Goal: Transaction & Acquisition: Purchase product/service

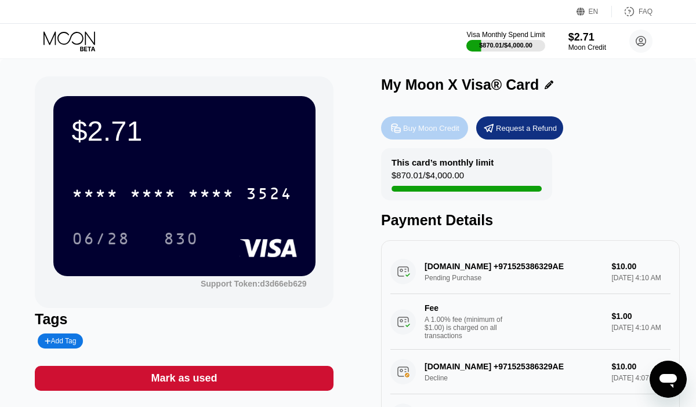
click at [419, 129] on div "Buy Moon Credit" at bounding box center [431, 128] width 56 height 10
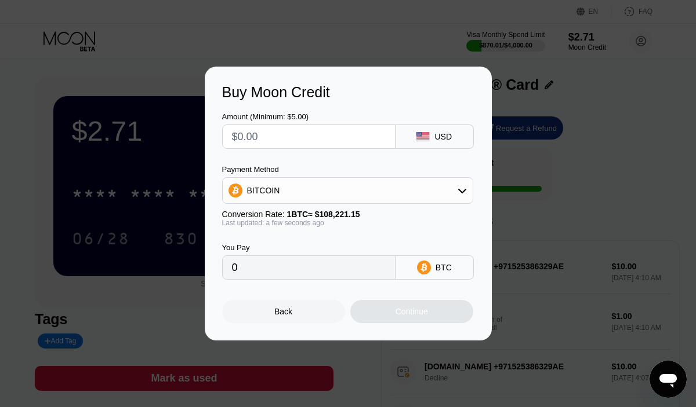
click at [276, 143] on input "text" at bounding box center [309, 136] width 154 height 23
type input "$3"
type input "0.00002773"
type input "$33"
type input "0.00030494"
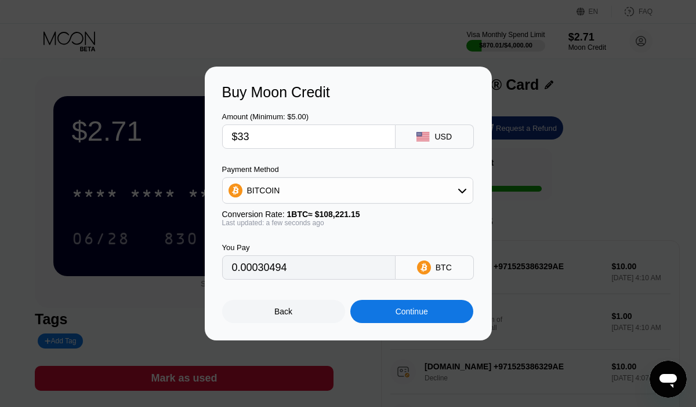
type input "$33"
click at [289, 190] on div "BITCOIN" at bounding box center [348, 190] width 250 height 23
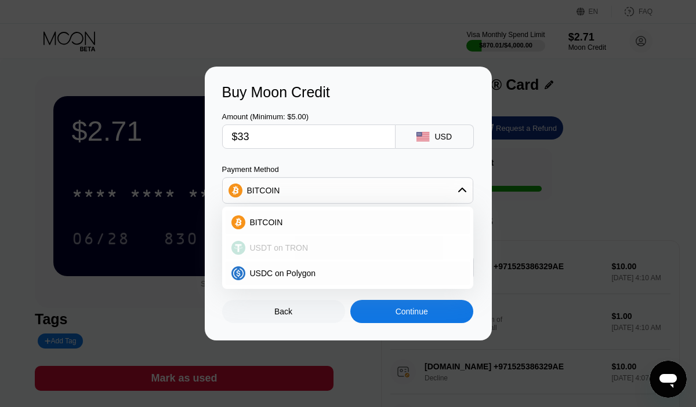
click at [288, 245] on span "USDT on TRON" at bounding box center [279, 247] width 59 height 9
type input "33.33"
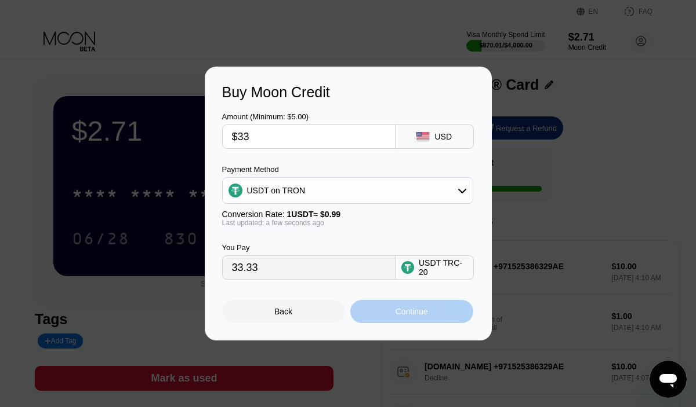
click at [399, 311] on div "Continue" at bounding box center [411, 311] width 32 height 9
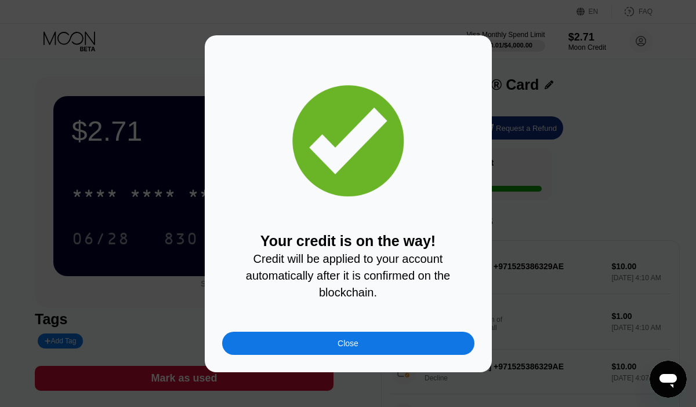
click at [411, 343] on div "Close" at bounding box center [348, 343] width 252 height 23
